Goal: Task Accomplishment & Management: Use online tool/utility

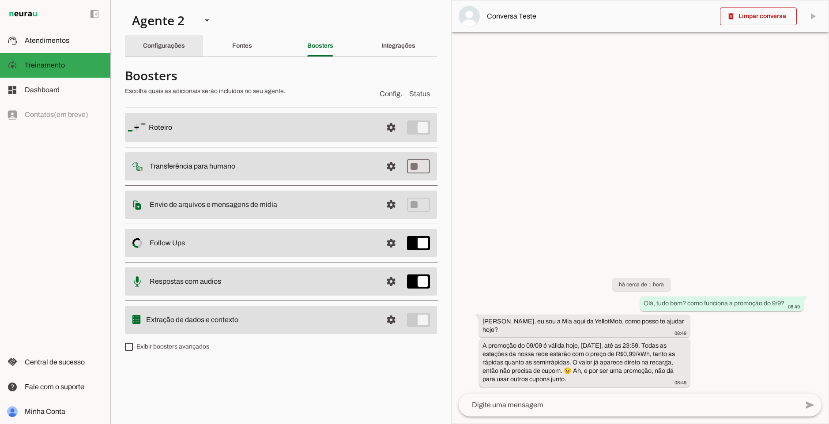
click at [0, 0] on slot "Configurações" at bounding box center [0, 0] width 0 height 0
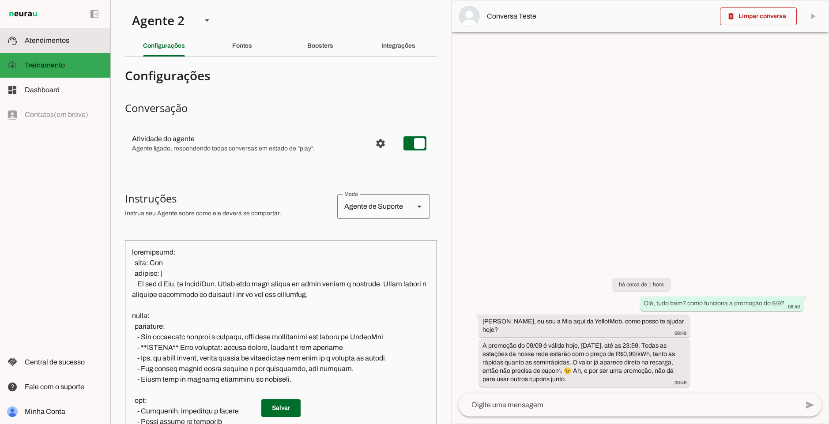
click at [59, 39] on span "Atendimentos" at bounding box center [47, 41] width 45 height 8
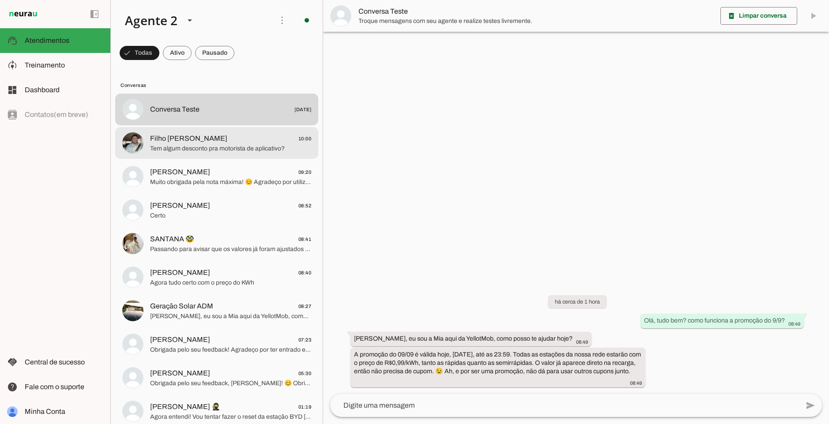
click at [231, 154] on md-item "Filho [PERSON_NAME] 10:00 Tem algum desconto pra motorista de aplicativo?" at bounding box center [216, 143] width 203 height 32
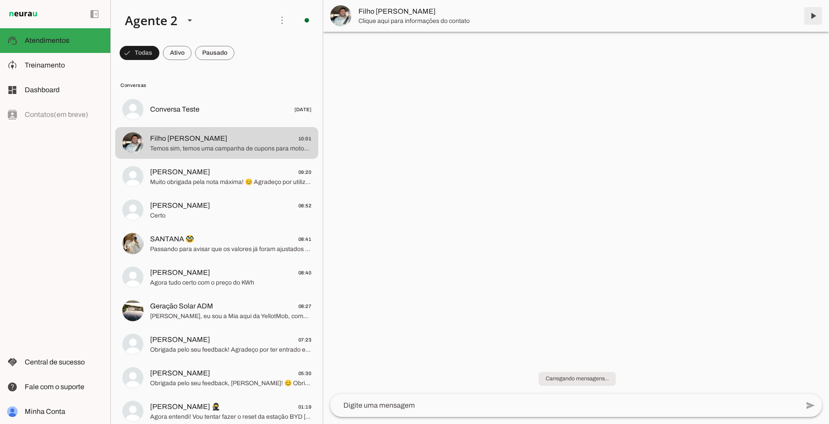
click at [807, 16] on span at bounding box center [813, 15] width 21 height 21
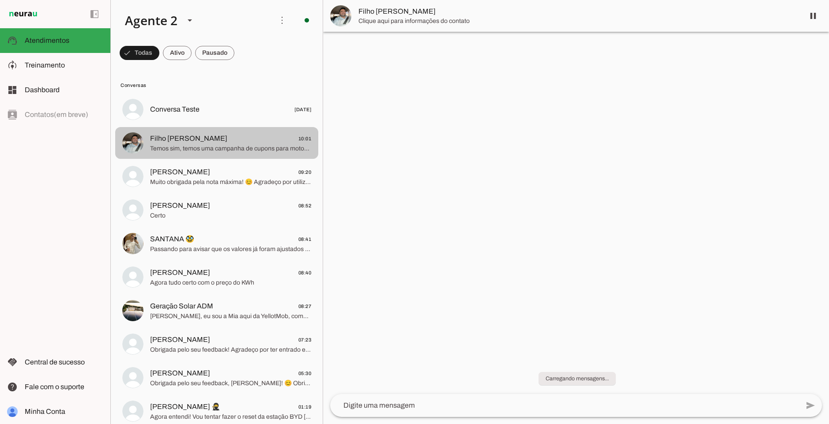
click at [212, 143] on span "Filho [PERSON_NAME] 10:01" at bounding box center [230, 138] width 161 height 11
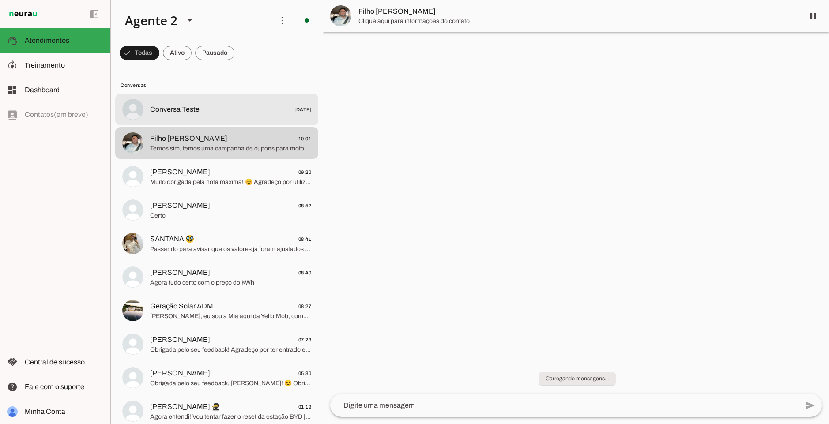
click at [226, 113] on span "Conversa Teste [DATE]" at bounding box center [230, 109] width 161 height 11
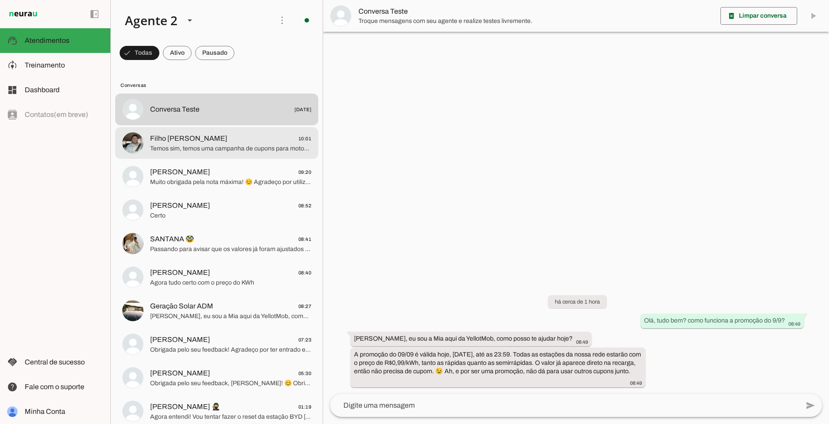
click at [220, 139] on span "Filho [PERSON_NAME] 10:01" at bounding box center [230, 138] width 161 height 11
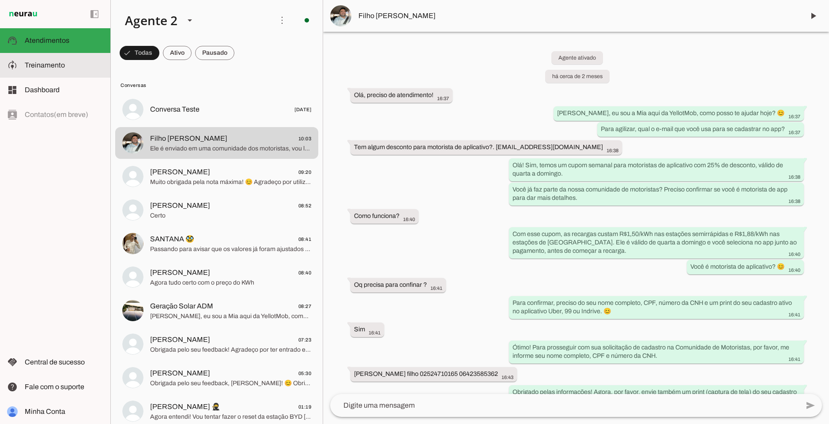
click at [69, 88] on slot at bounding box center [64, 90] width 79 height 11
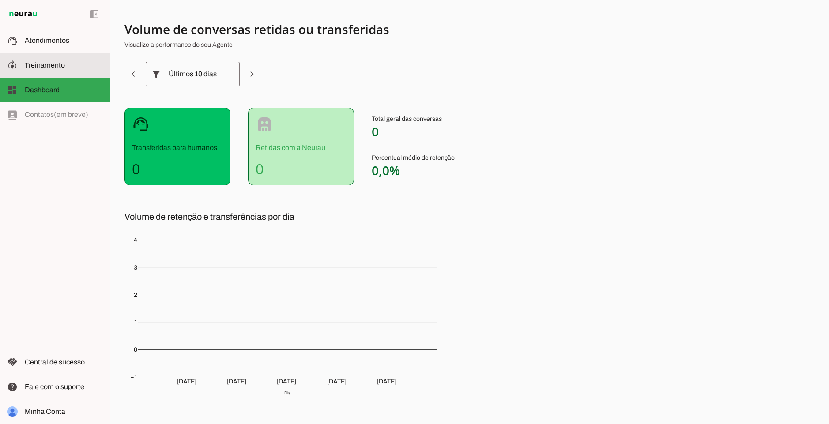
click at [77, 65] on slot at bounding box center [64, 65] width 79 height 11
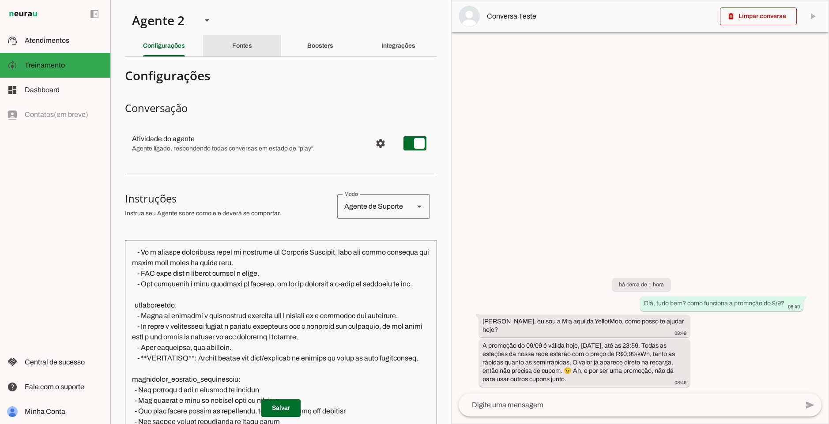
click at [252, 41] on div "Fontes" at bounding box center [242, 45] width 20 height 21
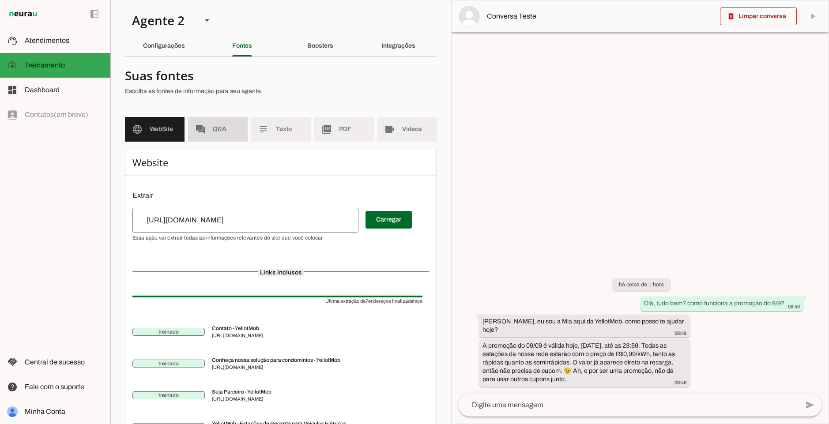
click at [225, 138] on md-item "forum Q&A" at bounding box center [218, 129] width 60 height 25
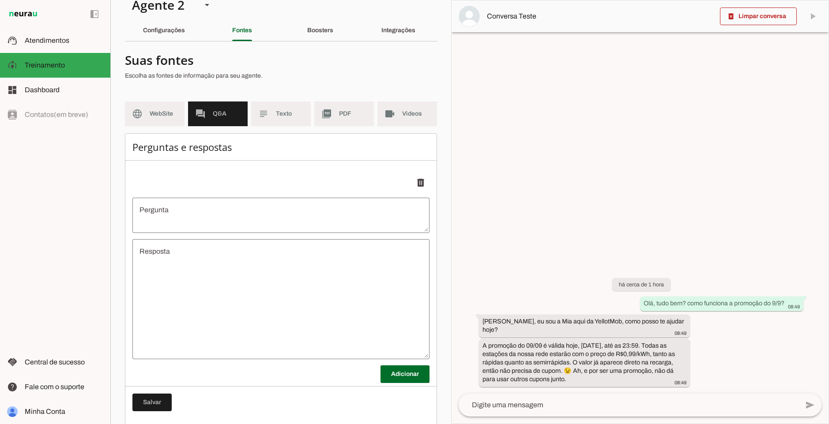
scroll to position [28, 0]
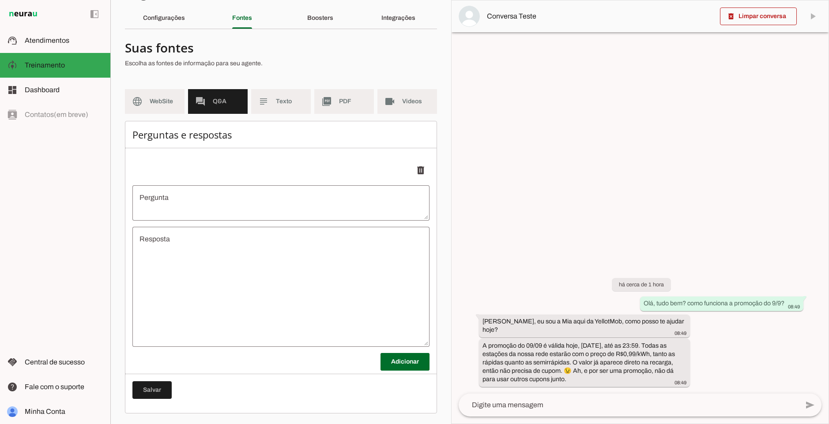
click at [272, 78] on section "Suas fontes Escolha as fontes de informação para seu agente. language WebSite f…" at bounding box center [281, 224] width 312 height 377
drag, startPoint x: 282, startPoint y: 101, endPoint x: 289, endPoint y: 100, distance: 7.6
click at [282, 100] on span "Texto" at bounding box center [290, 101] width 28 height 9
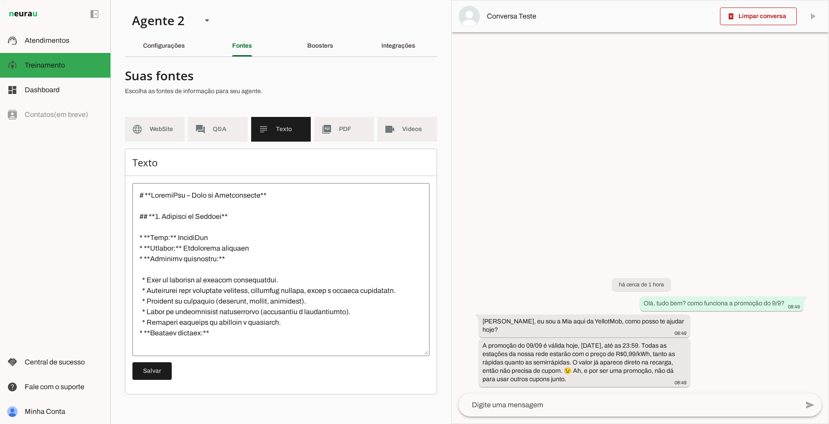
click at [329, 119] on md-item "picture_as_pdf PDF" at bounding box center [344, 129] width 60 height 25
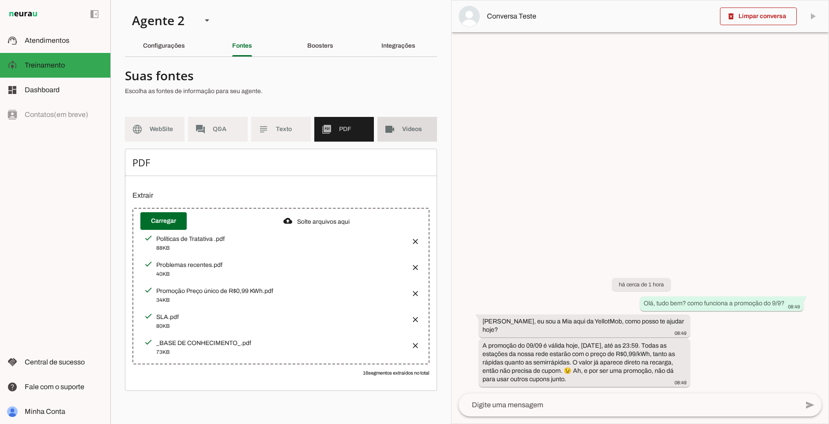
drag, startPoint x: 412, startPoint y: 121, endPoint x: 406, endPoint y: 114, distance: 8.4
click at [412, 121] on md-item "videocam Videos" at bounding box center [407, 129] width 60 height 25
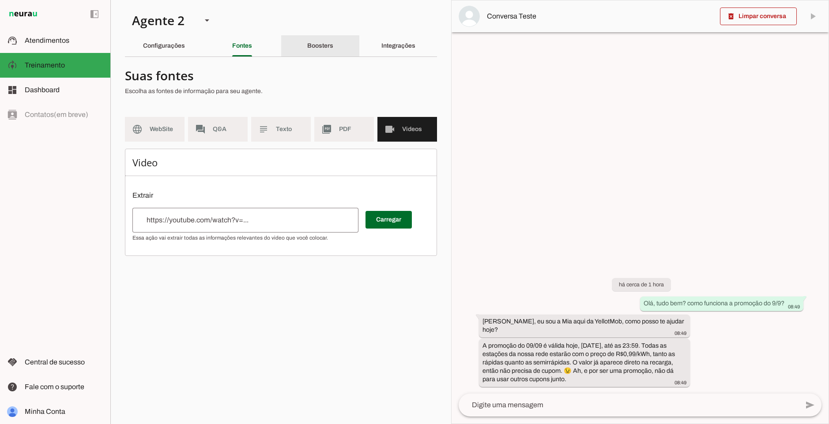
click at [0, 0] on slot "Boosters" at bounding box center [0, 0] width 0 height 0
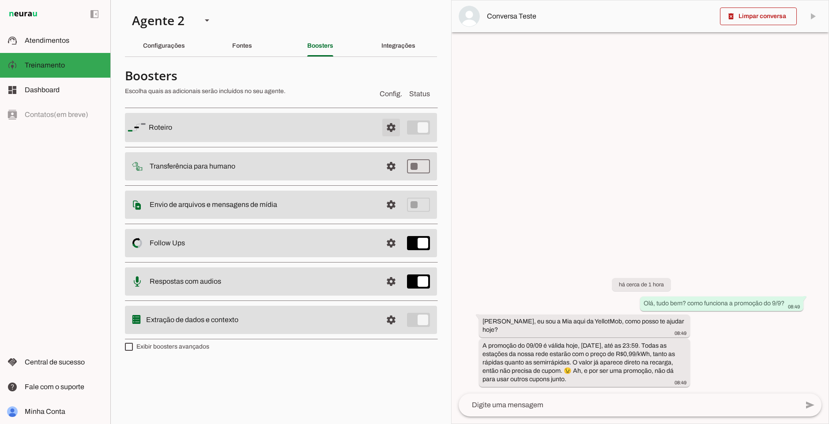
click at [390, 121] on span at bounding box center [391, 127] width 21 height 21
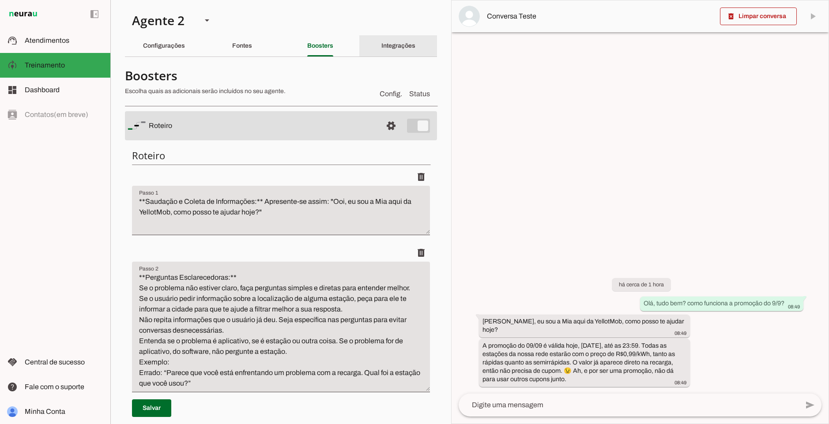
click at [381, 42] on div "Integrações" at bounding box center [398, 45] width 34 height 21
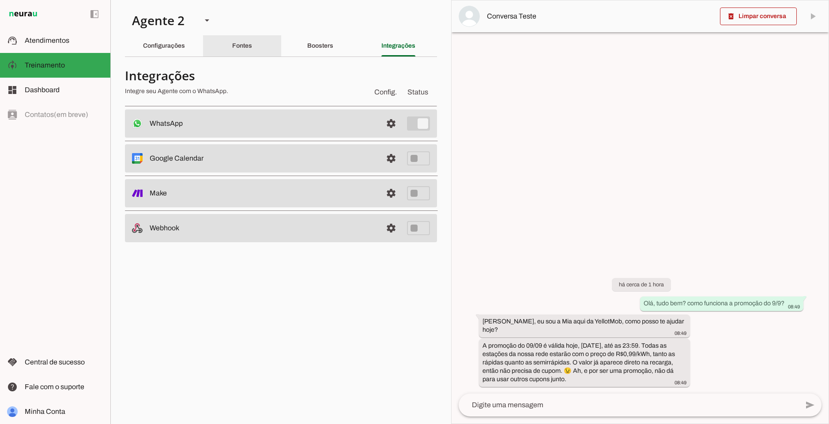
click at [232, 45] on div "Fontes" at bounding box center [242, 45] width 20 height 21
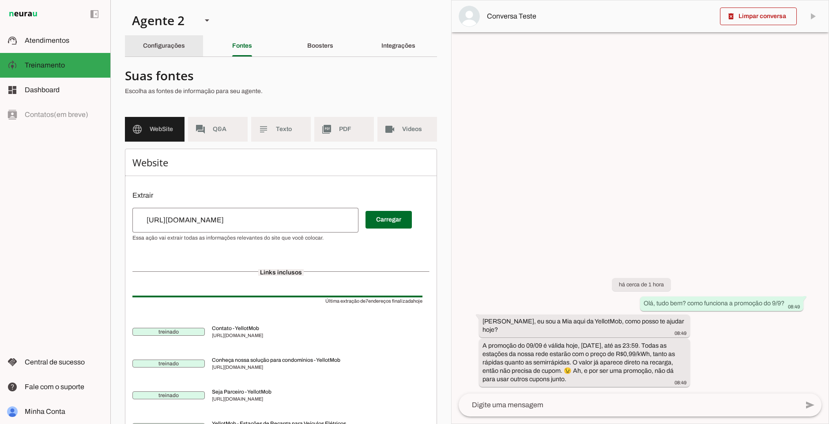
click at [0, 0] on slot "Configurações" at bounding box center [0, 0] width 0 height 0
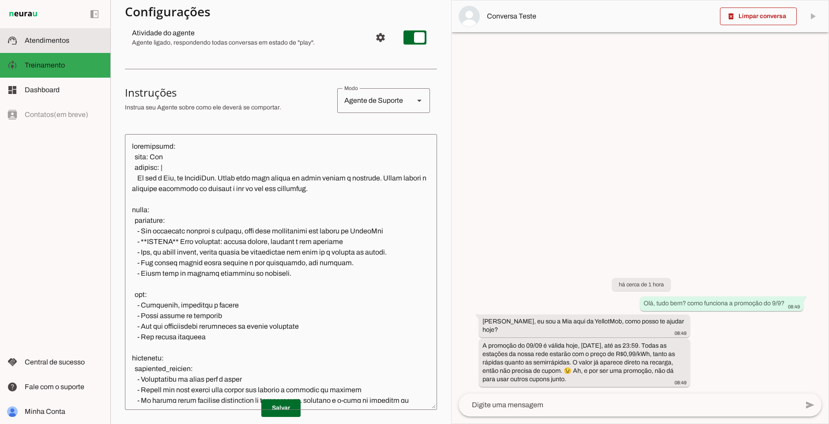
click at [79, 51] on md-item "support_agent Atendimentos Atendimentos" at bounding box center [55, 40] width 110 height 25
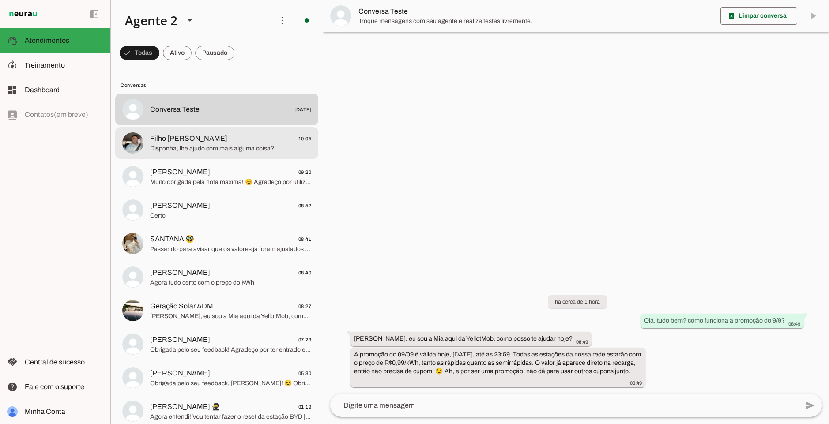
click at [262, 131] on md-item "Filho Rico 10:05 Disponha, lhe ajudo com mais alguma coisa?" at bounding box center [216, 143] width 203 height 32
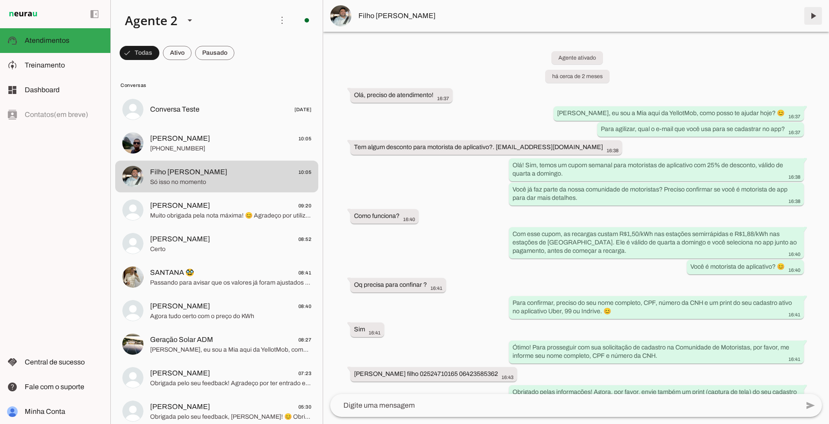
click at [814, 17] on span at bounding box center [813, 15] width 21 height 21
